Goal: Information Seeking & Learning: Learn about a topic

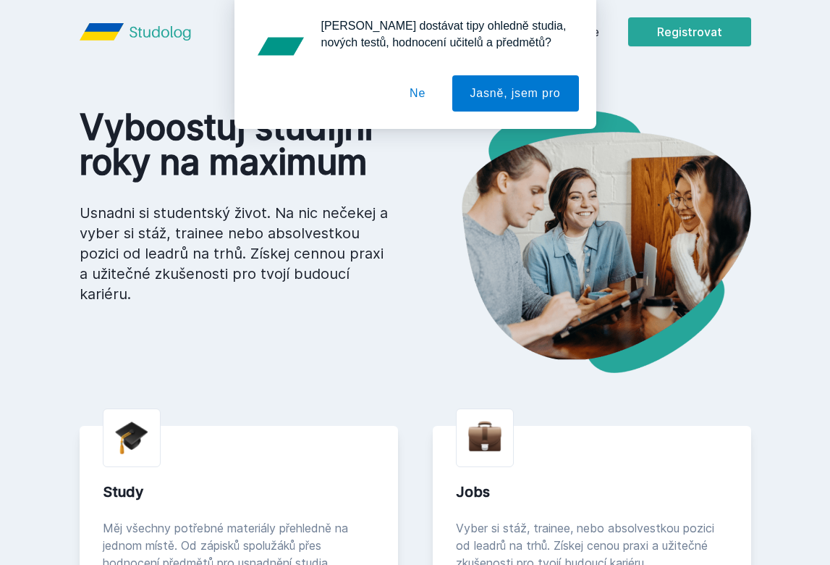
click at [408, 88] on button "Ne" at bounding box center [418, 93] width 52 height 36
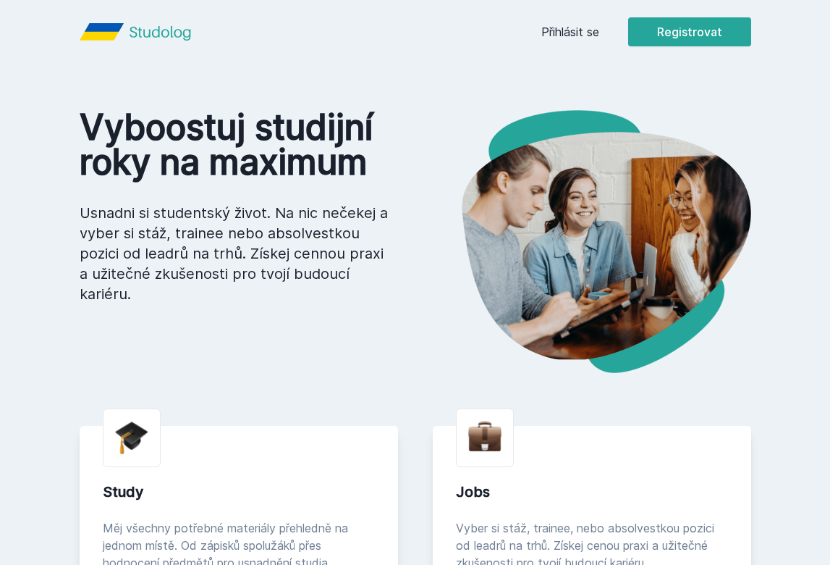
click at [552, 38] on link "Přihlásit se" at bounding box center [570, 31] width 58 height 17
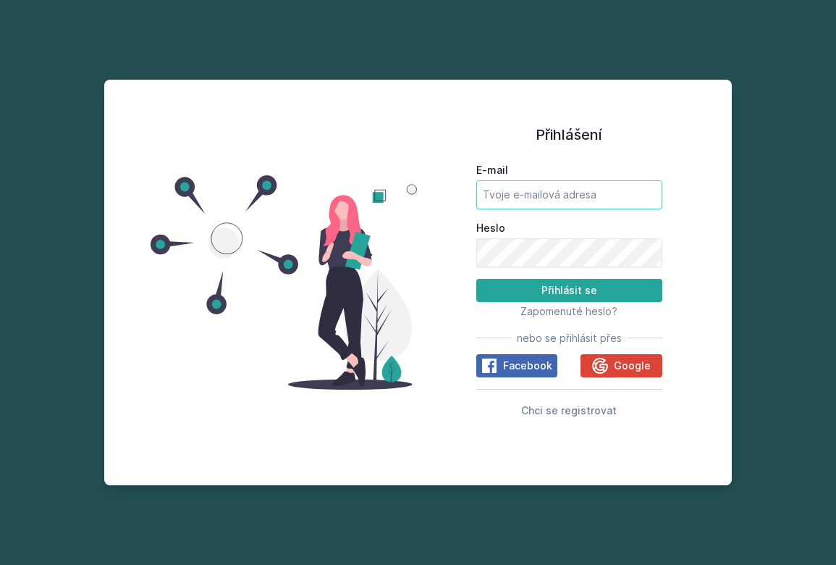
type input "[EMAIL_ADDRESS][DOMAIN_NAME]"
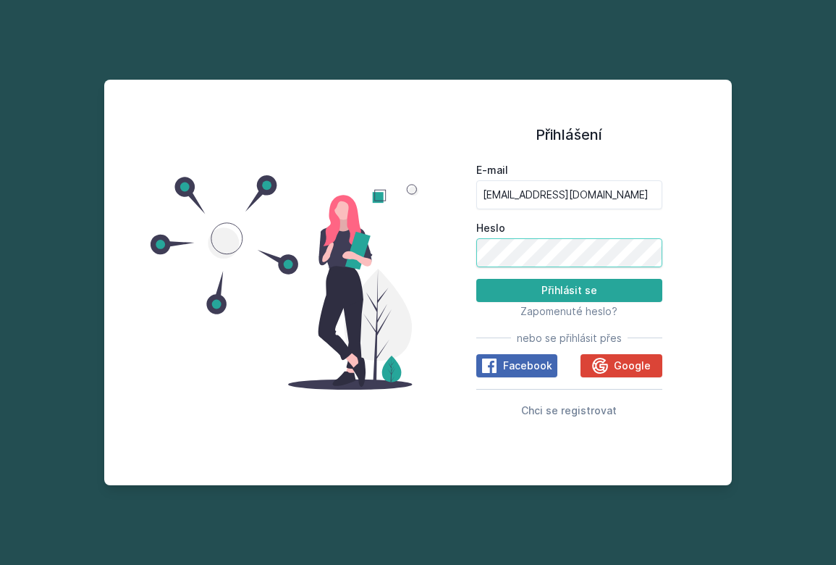
click at [569, 290] on button "Přihlásit se" at bounding box center [569, 290] width 186 height 23
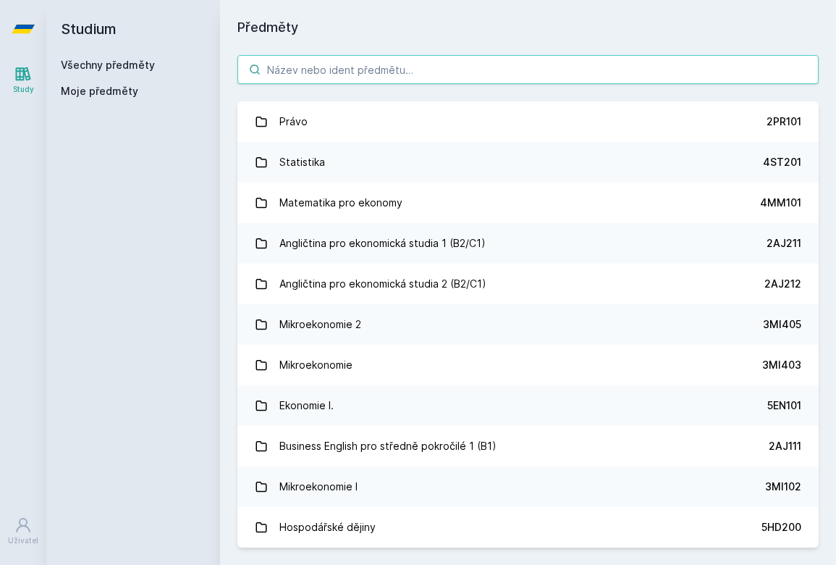
click at [358, 63] on input "search" at bounding box center [527, 69] width 581 height 29
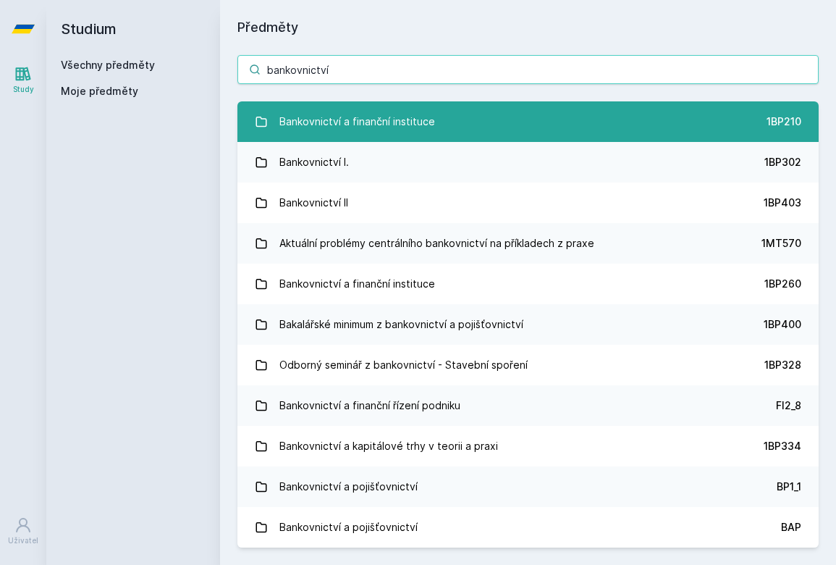
type input "bankovnictví"
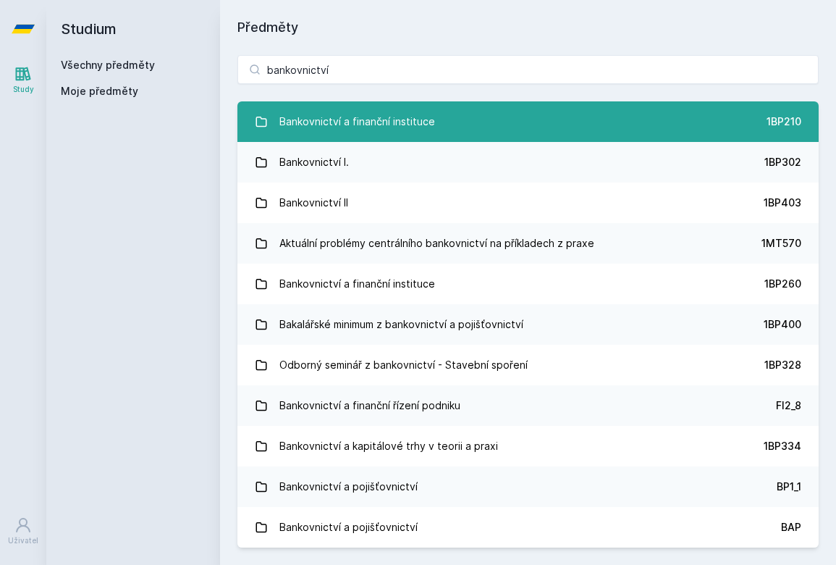
click at [433, 126] on link "Bankovnictví a finanční instituce 1BP210" at bounding box center [527, 121] width 581 height 41
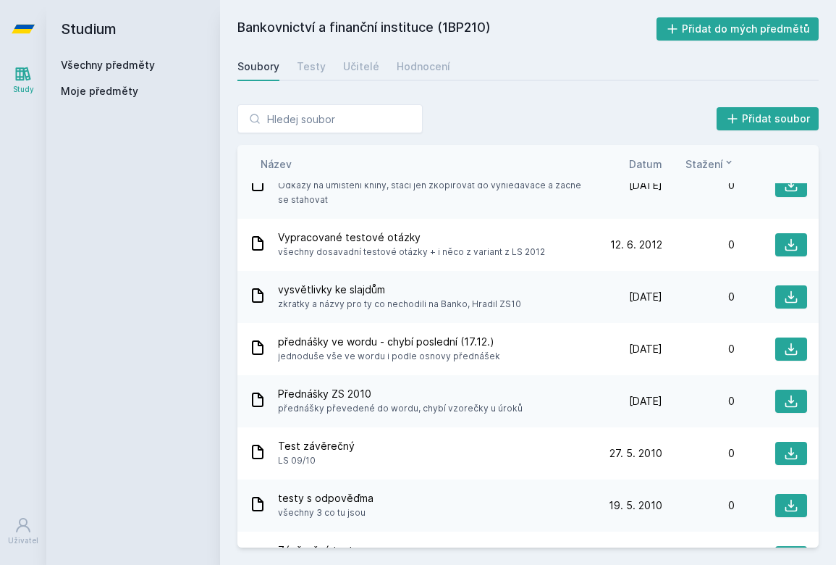
scroll to position [1233, 0]
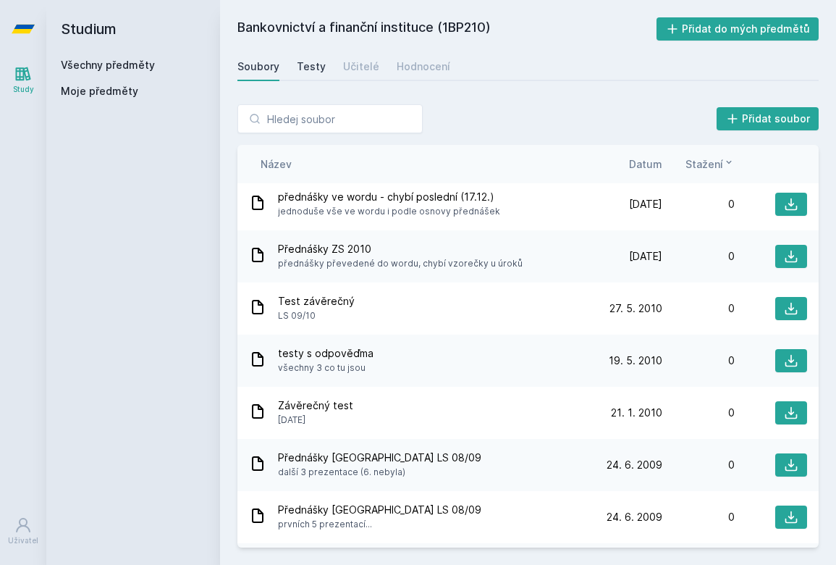
click at [305, 57] on link "Testy" at bounding box center [311, 66] width 29 height 29
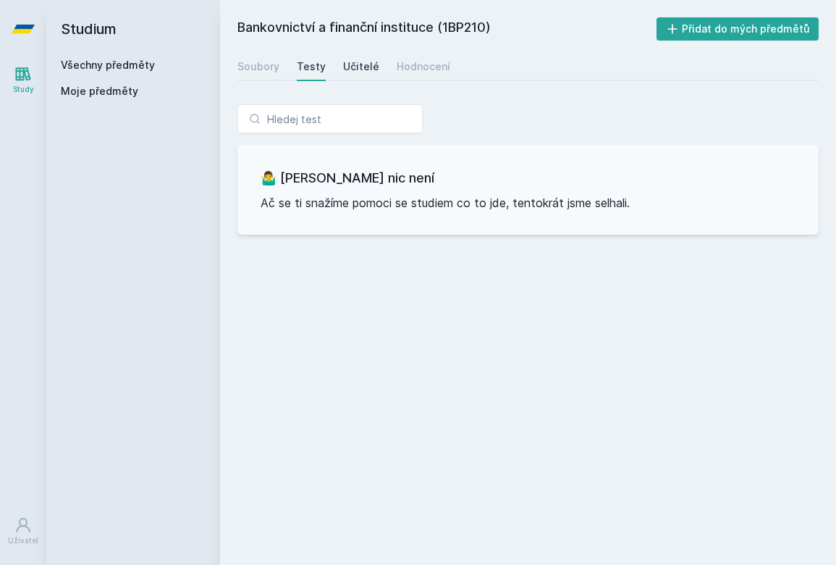
click at [348, 64] on div "Učitelé" at bounding box center [361, 66] width 36 height 14
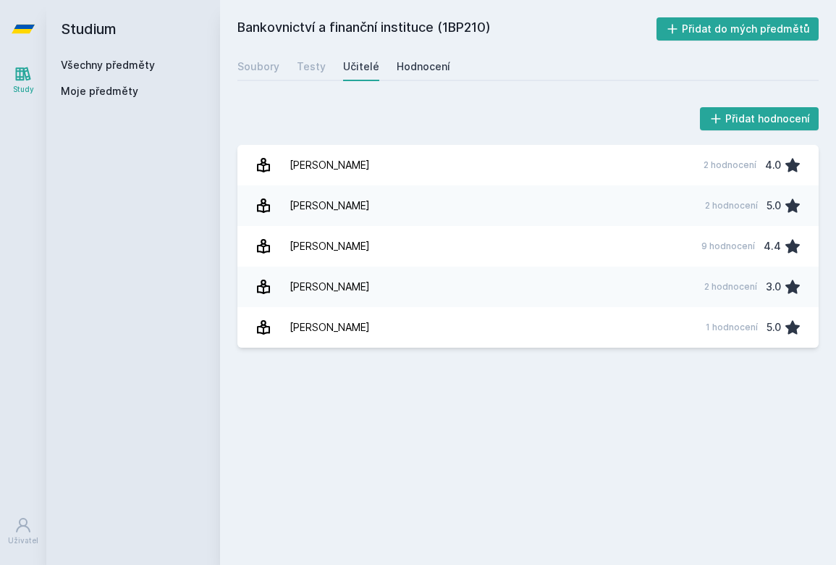
click at [420, 62] on div "Hodnocení" at bounding box center [424, 66] width 54 height 14
